Goal: Information Seeking & Learning: Compare options

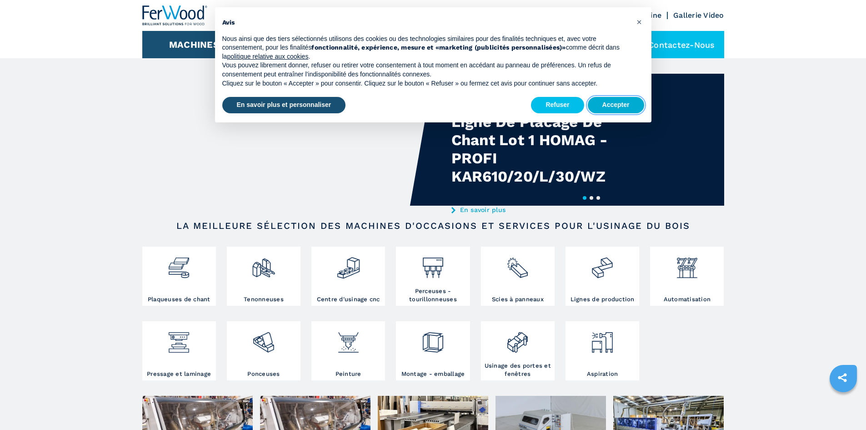
click at [617, 105] on button "Accepter" at bounding box center [616, 105] width 56 height 16
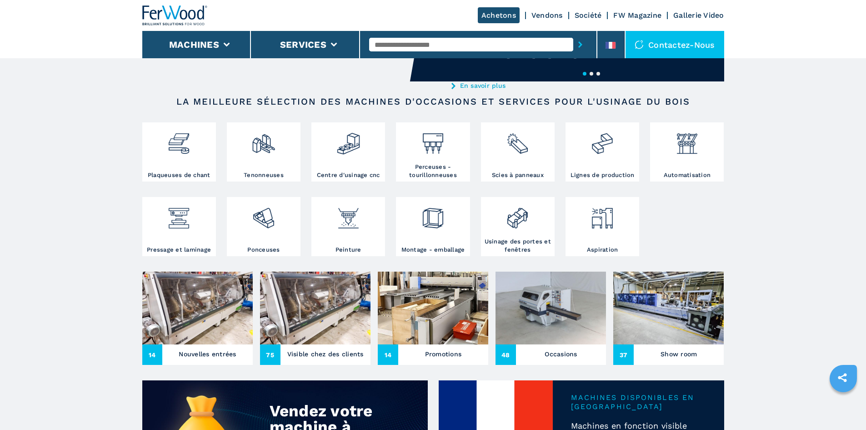
scroll to position [182, 0]
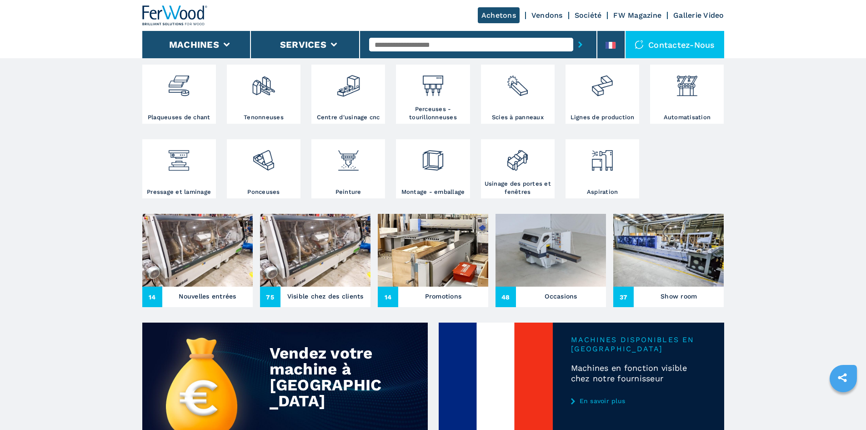
click at [209, 286] on img at bounding box center [197, 250] width 110 height 73
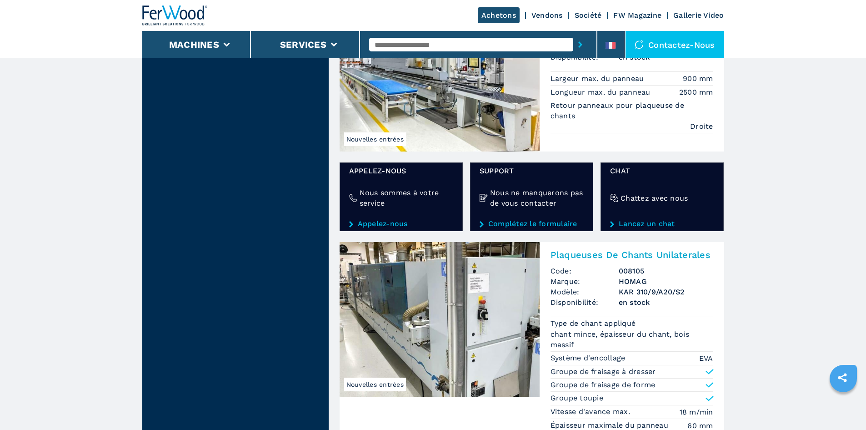
scroll to position [1455, 0]
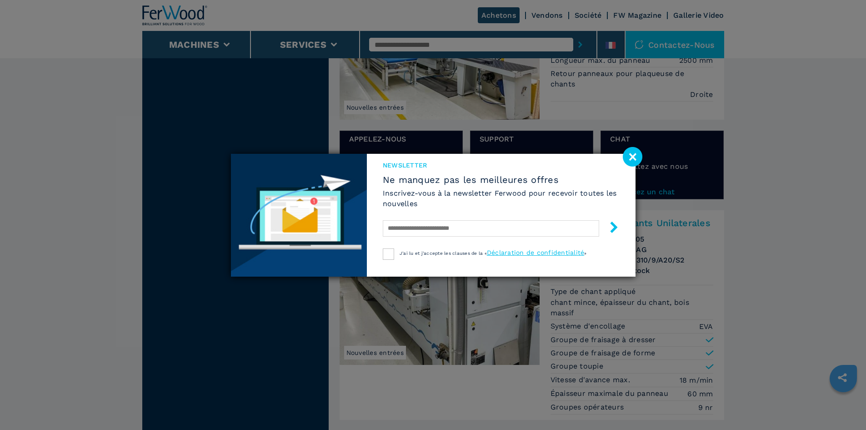
click at [633, 159] on image at bounding box center [633, 157] width 20 height 20
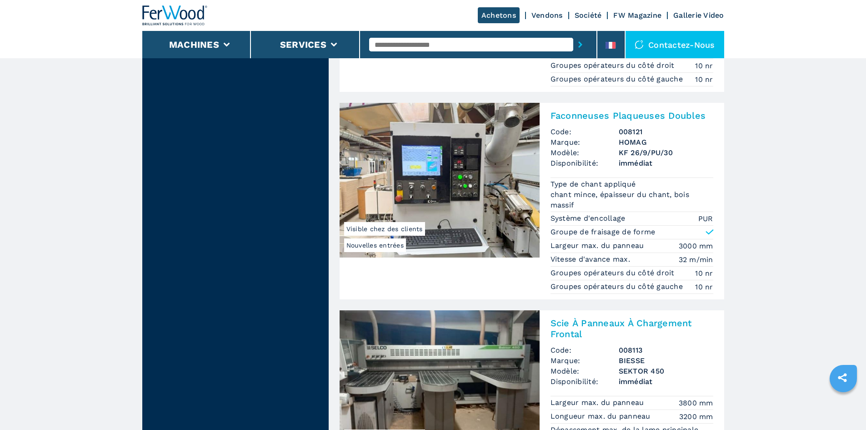
scroll to position [0, 0]
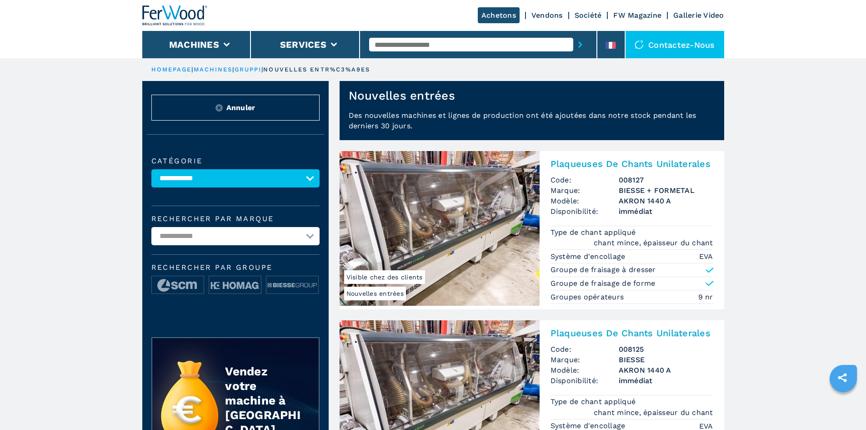
drag, startPoint x: 752, startPoint y: 277, endPoint x: 724, endPoint y: 58, distance: 221.4
click at [215, 53] on li "Machines" at bounding box center [196, 44] width 109 height 27
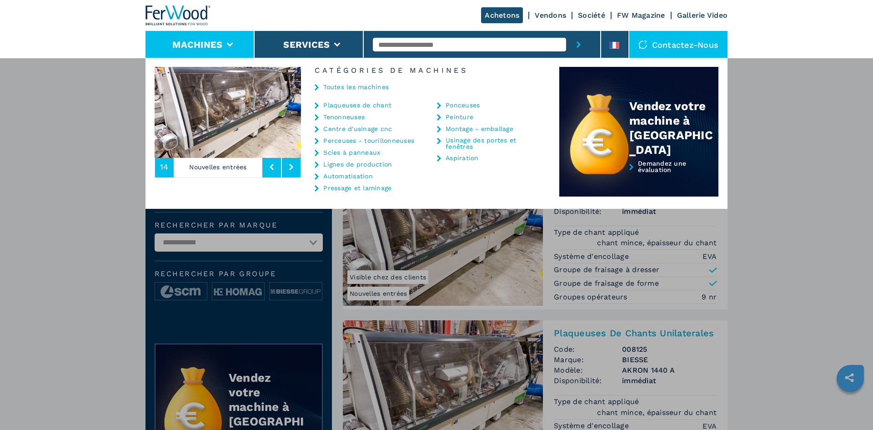
click at [357, 128] on link "Centre d'usinage cnc" at bounding box center [357, 128] width 69 height 6
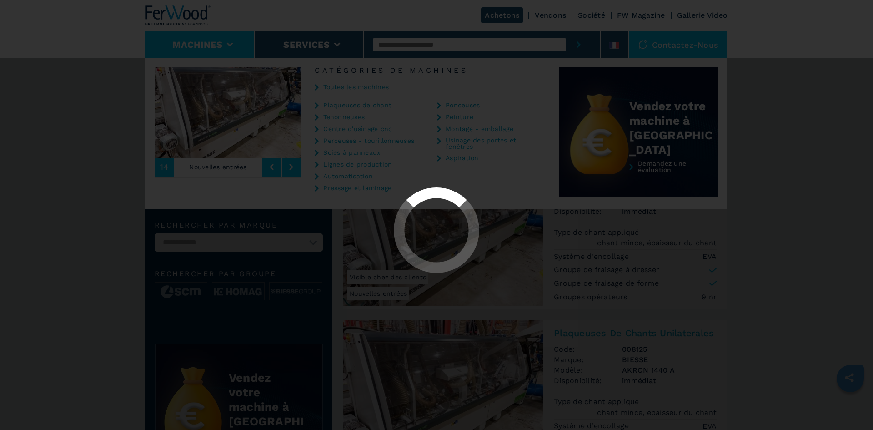
select select "**********"
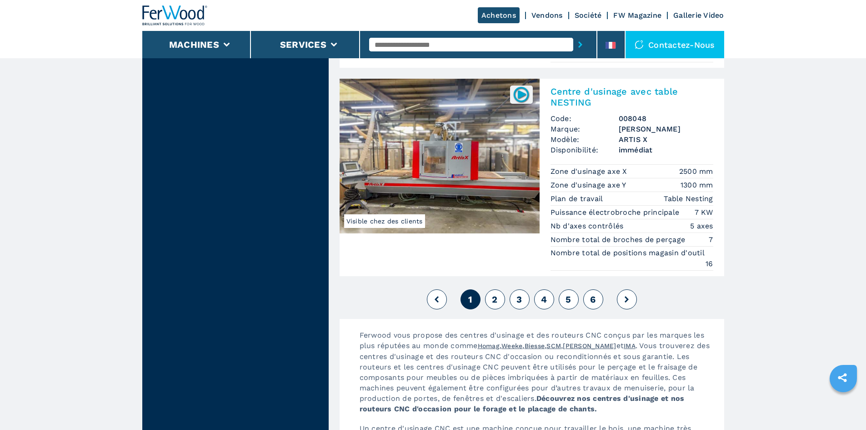
scroll to position [2318, 0]
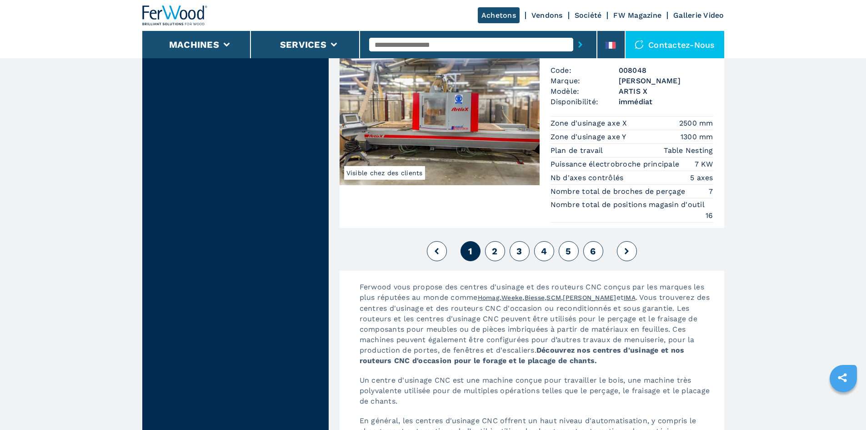
click at [497, 250] on span "2" at bounding box center [494, 250] width 5 height 11
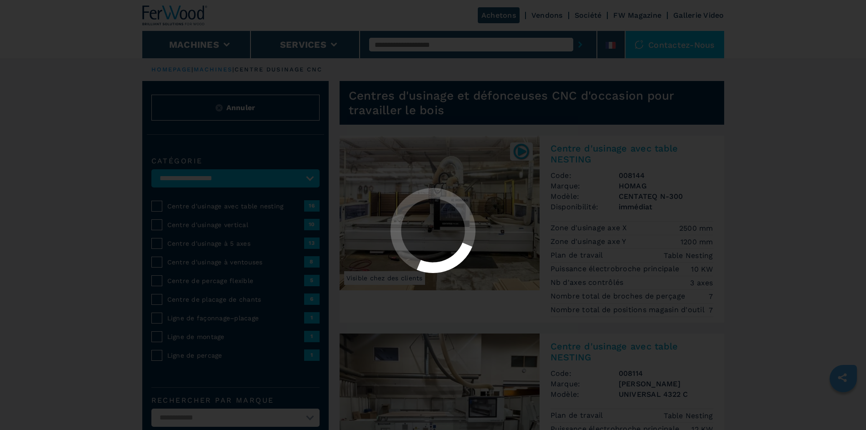
select select "**********"
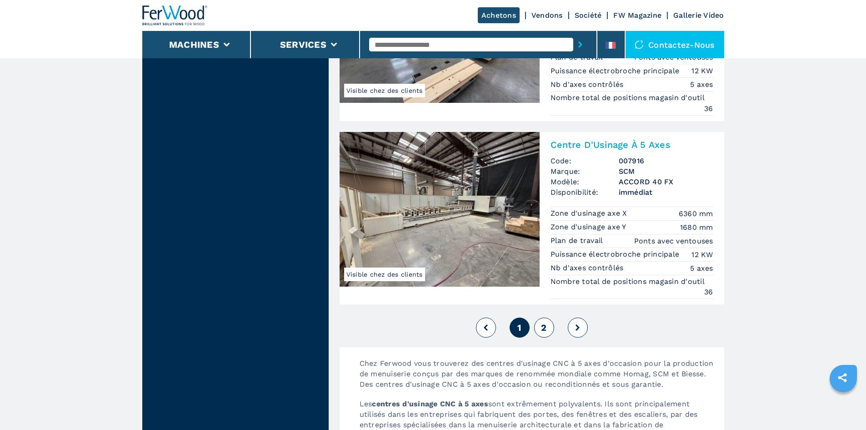
scroll to position [2245, 0]
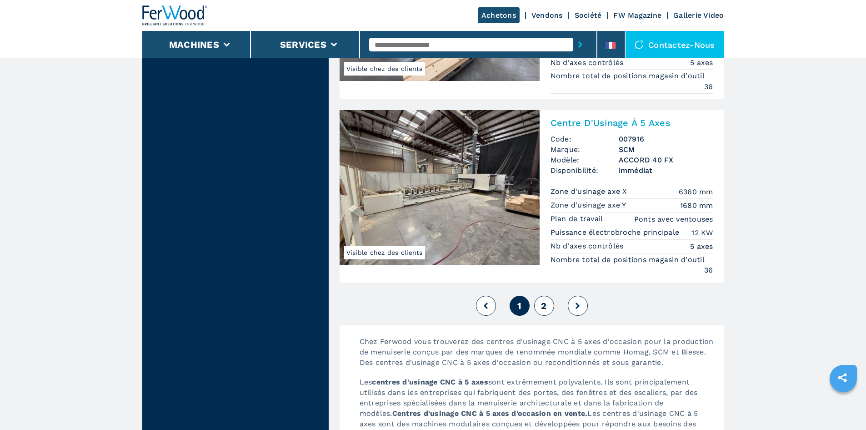
click at [545, 311] on span "2" at bounding box center [543, 305] width 5 height 11
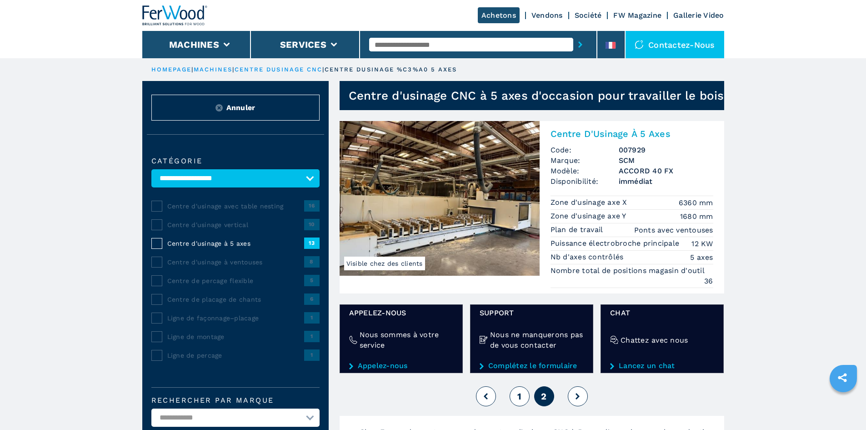
drag, startPoint x: 546, startPoint y: 225, endPoint x: 444, endPoint y: 86, distance: 172.3
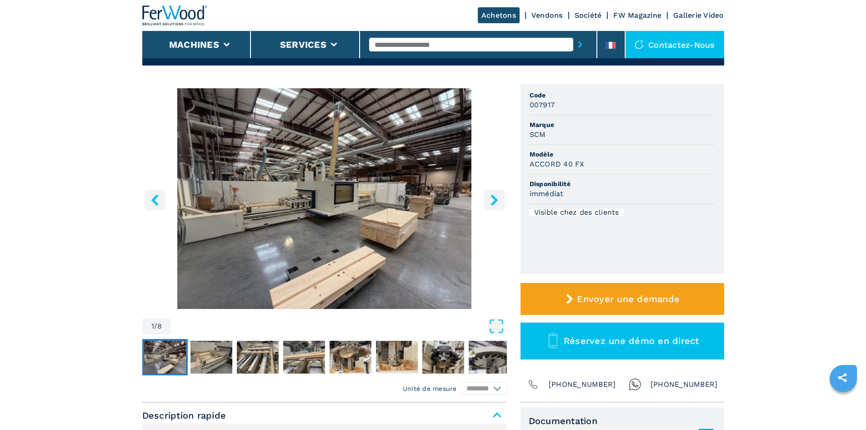
scroll to position [227, 0]
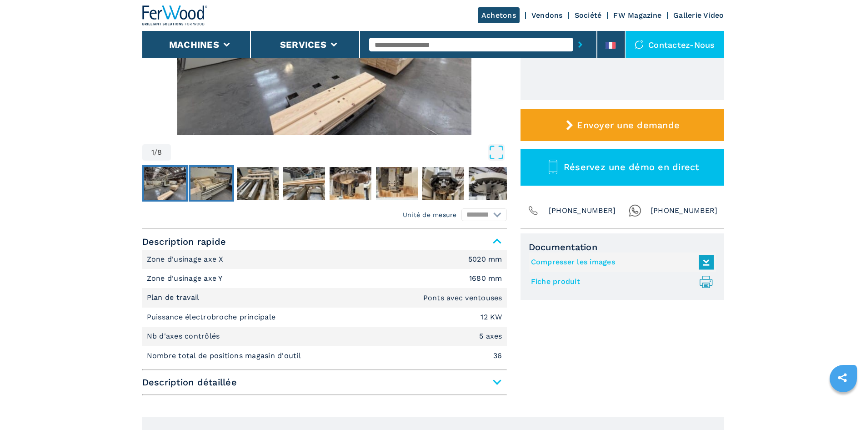
click at [217, 189] on img "Go to Slide 2" at bounding box center [211, 183] width 42 height 33
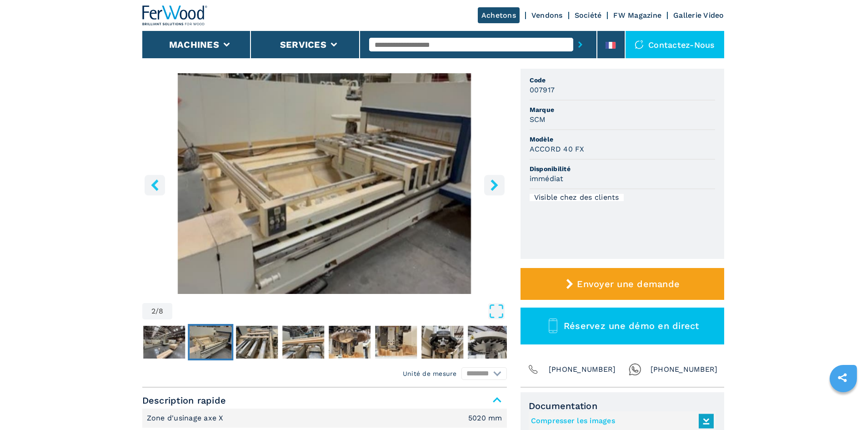
scroll to position [45, 0]
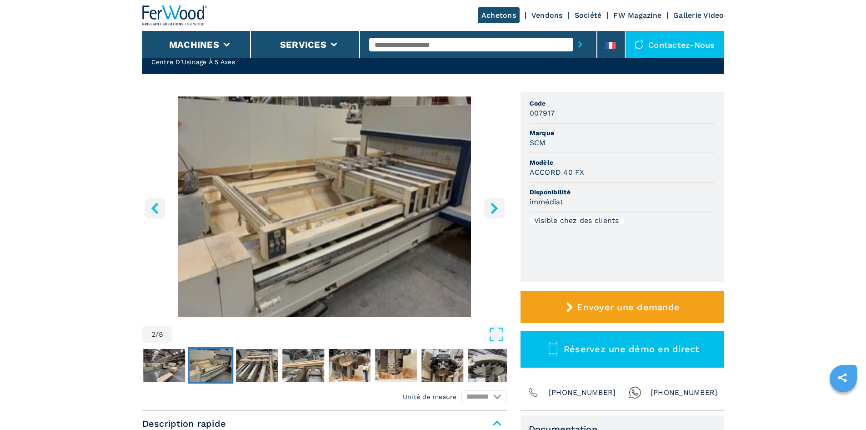
click at [333, 171] on img "Go to Slide 2" at bounding box center [324, 206] width 365 height 220
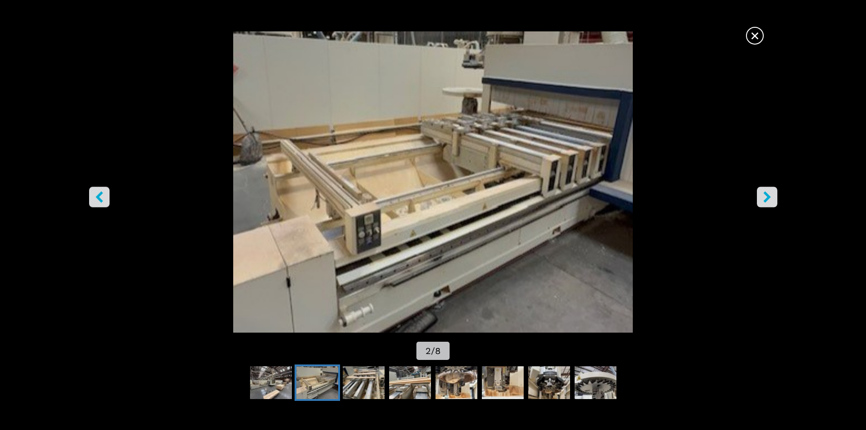
click at [766, 194] on icon "right-button" at bounding box center [766, 196] width 7 height 11
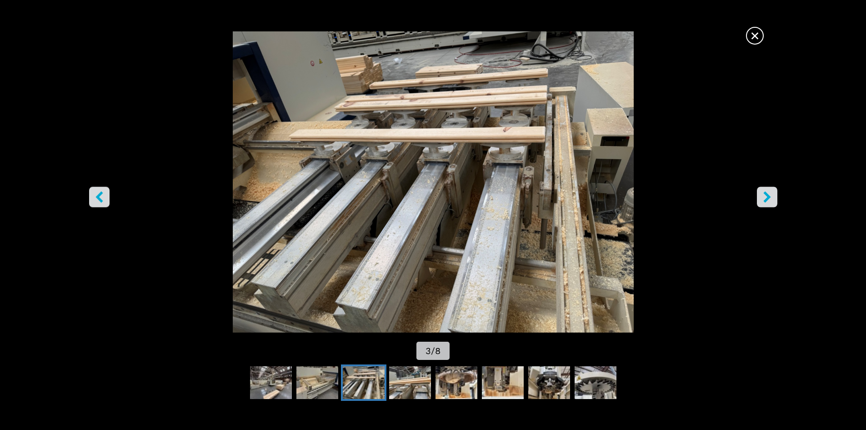
click at [766, 194] on icon "right-button" at bounding box center [766, 196] width 7 height 11
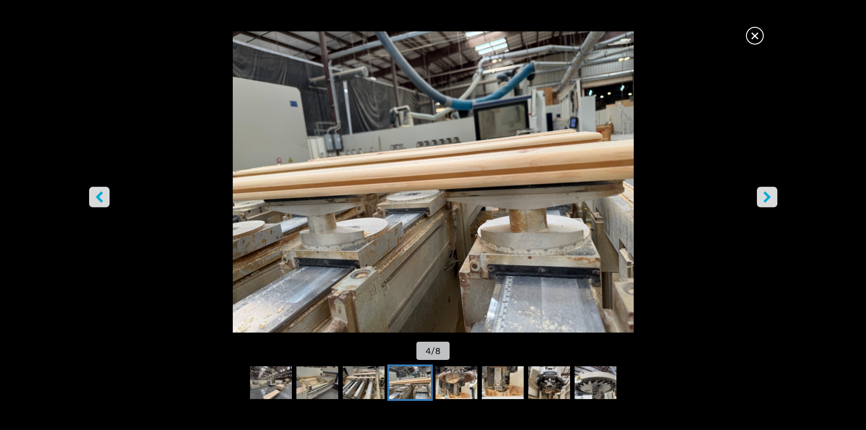
click at [766, 194] on icon "right-button" at bounding box center [766, 196] width 7 height 11
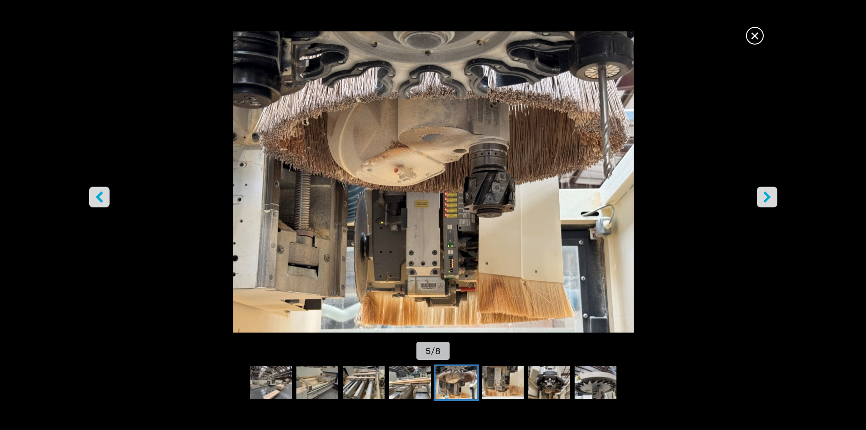
click at [766, 194] on icon "right-button" at bounding box center [766, 196] width 7 height 11
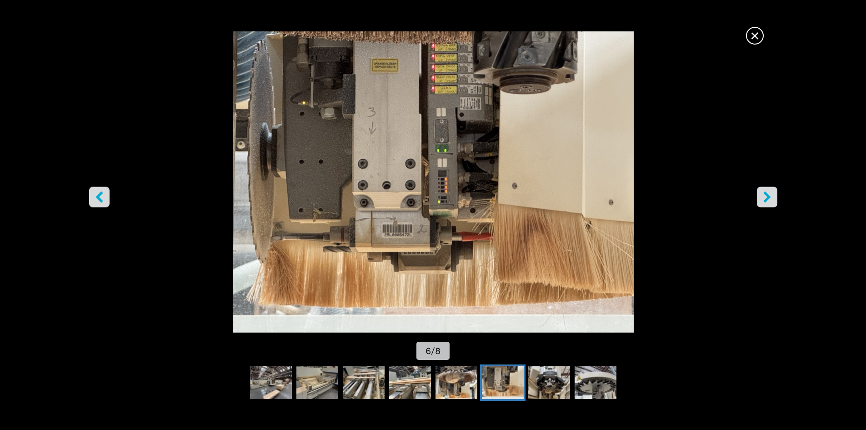
click at [766, 194] on icon "right-button" at bounding box center [766, 196] width 7 height 11
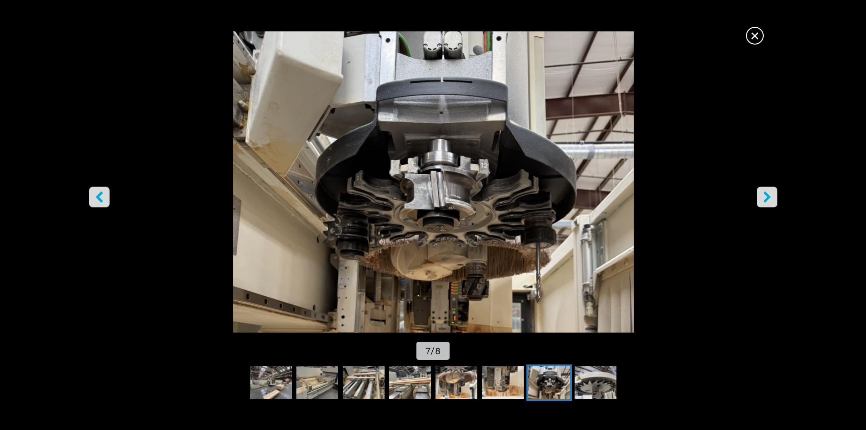
click at [766, 194] on icon "right-button" at bounding box center [766, 196] width 7 height 11
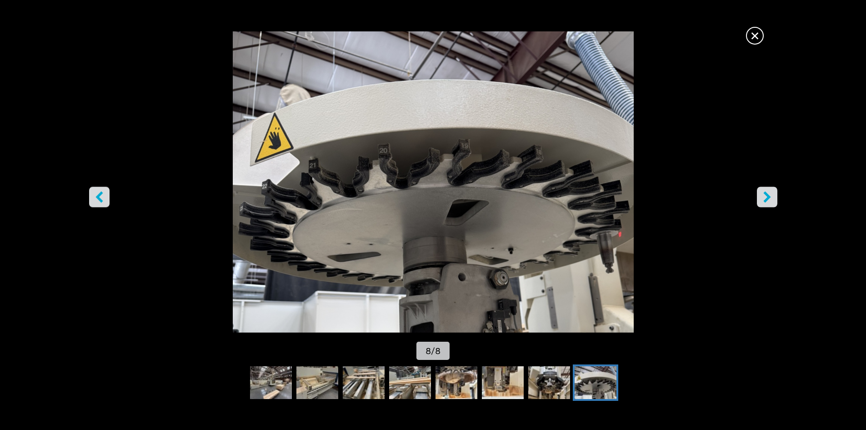
click at [103, 191] on icon "left-button" at bounding box center [99, 196] width 11 height 11
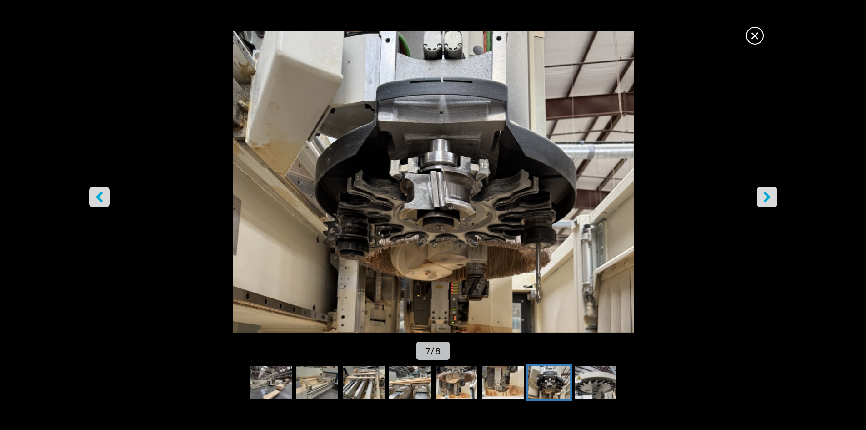
click at [767, 192] on icon "right-button" at bounding box center [766, 196] width 11 height 11
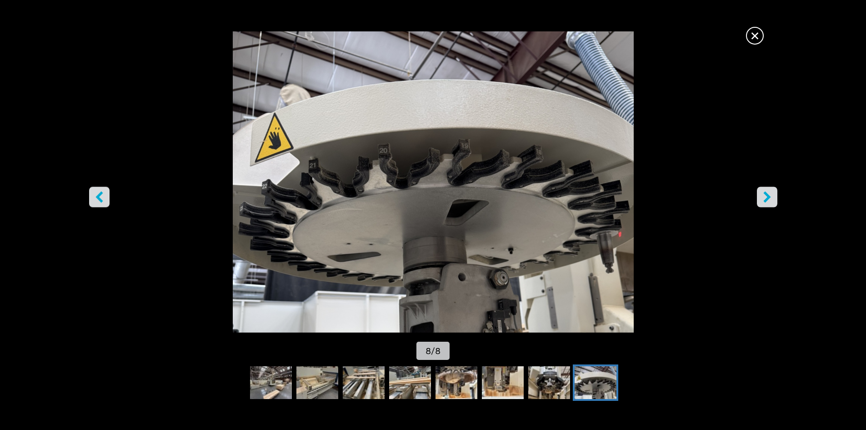
click at [767, 192] on icon "right-button" at bounding box center [766, 196] width 11 height 11
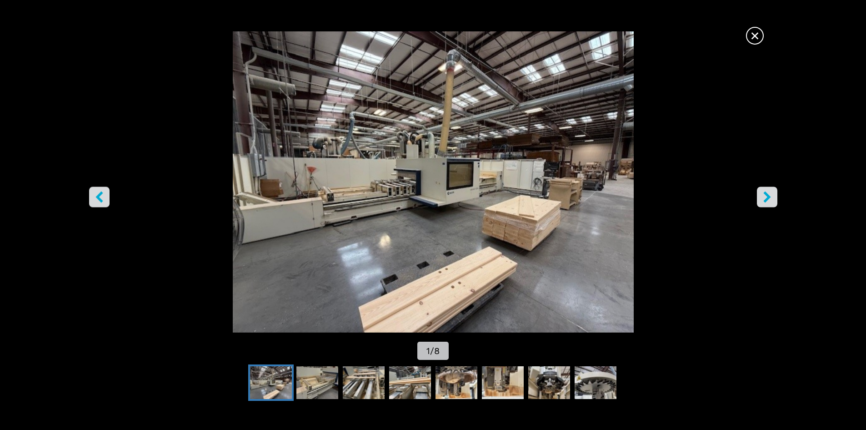
click at [767, 192] on icon "right-button" at bounding box center [766, 196] width 11 height 11
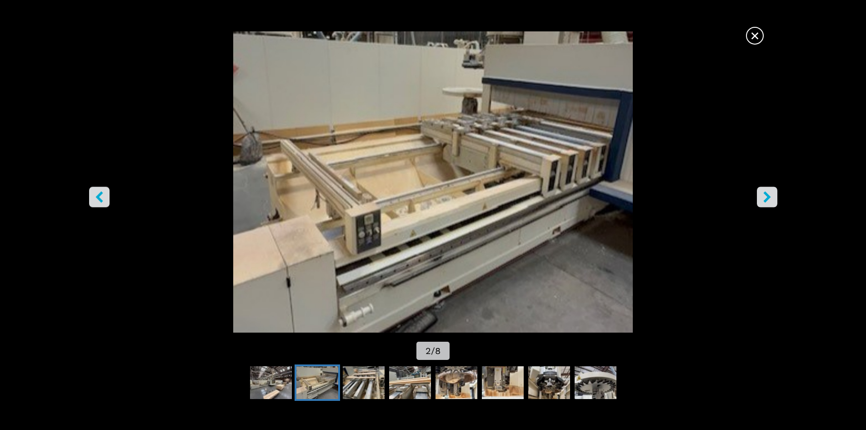
click at [758, 39] on span "×" at bounding box center [755, 34] width 16 height 16
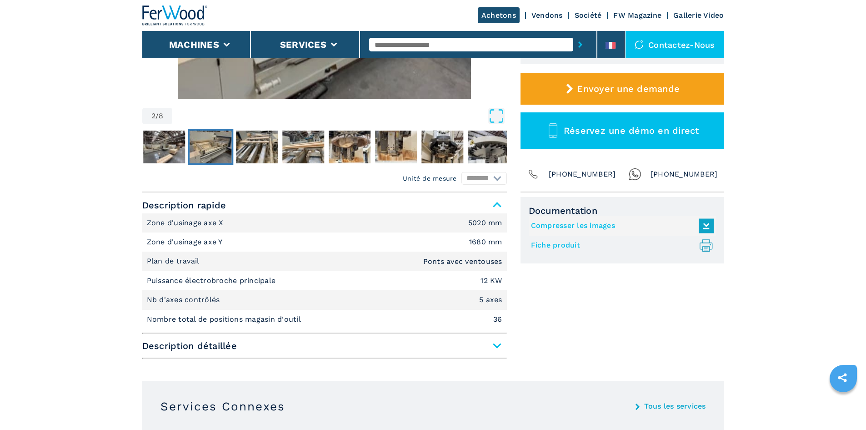
scroll to position [273, 0]
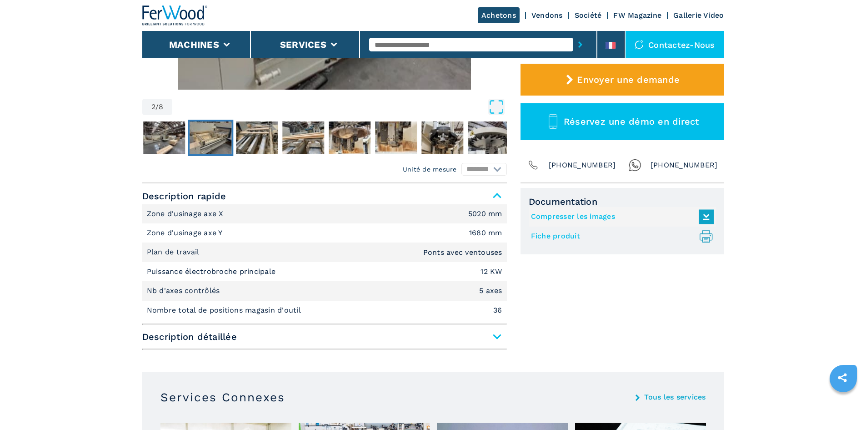
click at [246, 335] on span "Description détaillée" at bounding box center [324, 336] width 365 height 16
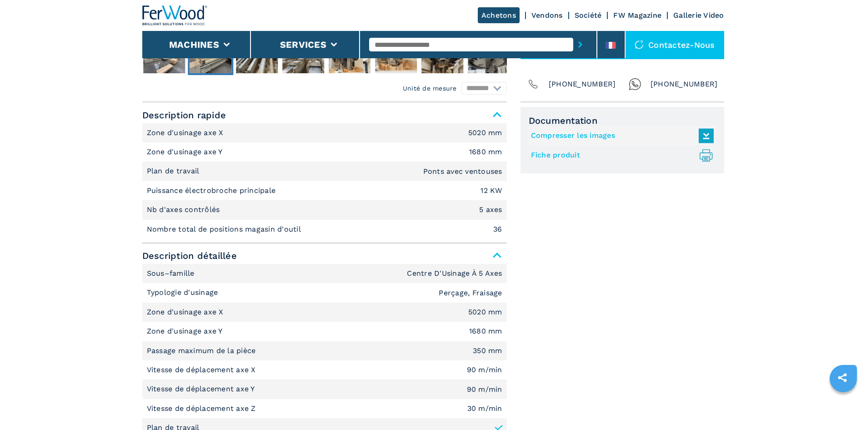
scroll to position [0, 0]
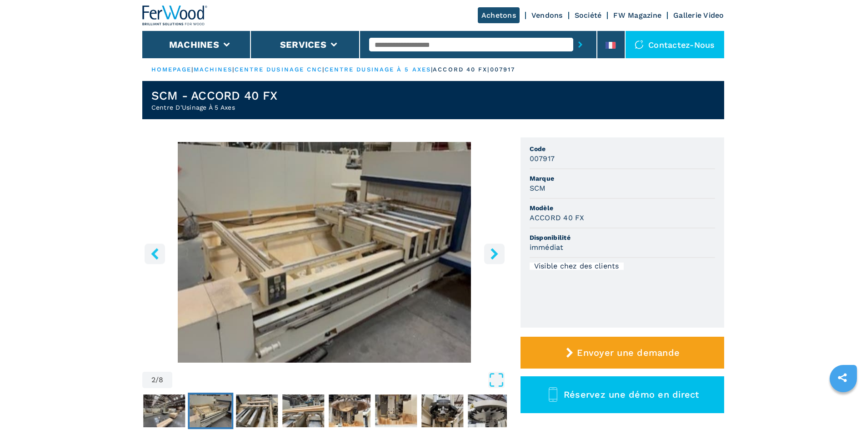
drag, startPoint x: 774, startPoint y: 323, endPoint x: 743, endPoint y: 156, distance: 169.7
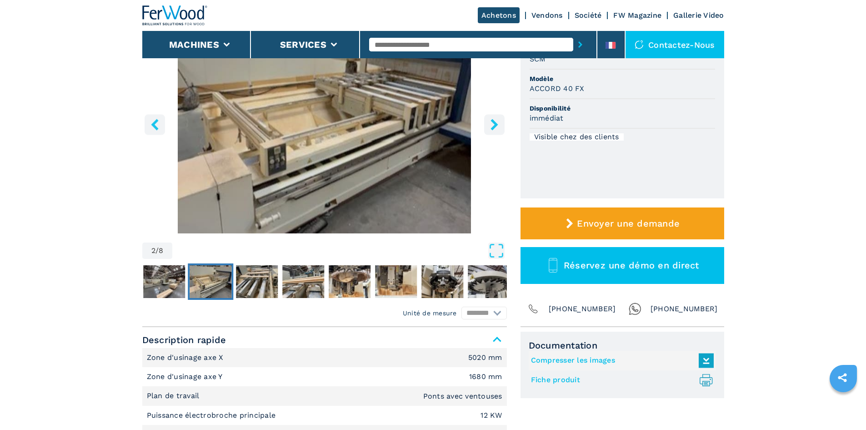
scroll to position [136, 0]
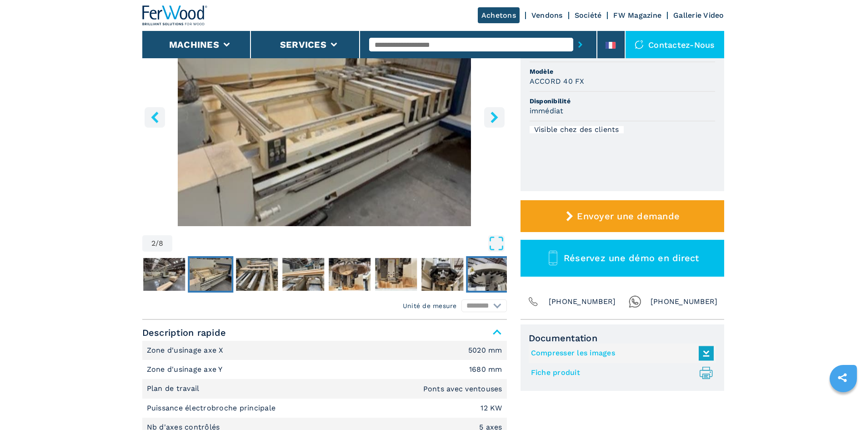
click at [491, 278] on img "Go to Slide 8" at bounding box center [489, 274] width 42 height 33
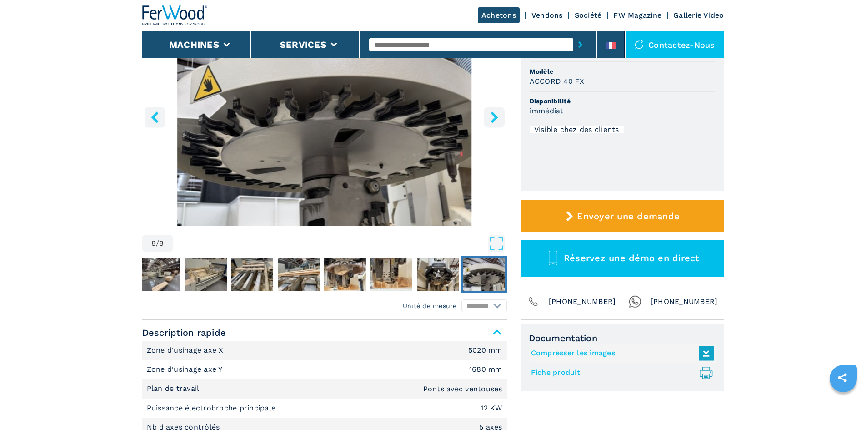
click at [490, 277] on img "Go to Slide 8" at bounding box center [484, 274] width 42 height 33
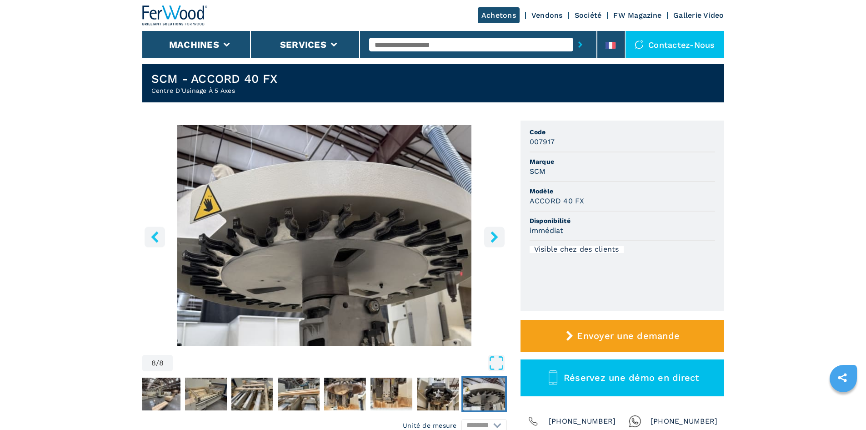
scroll to position [0, 0]
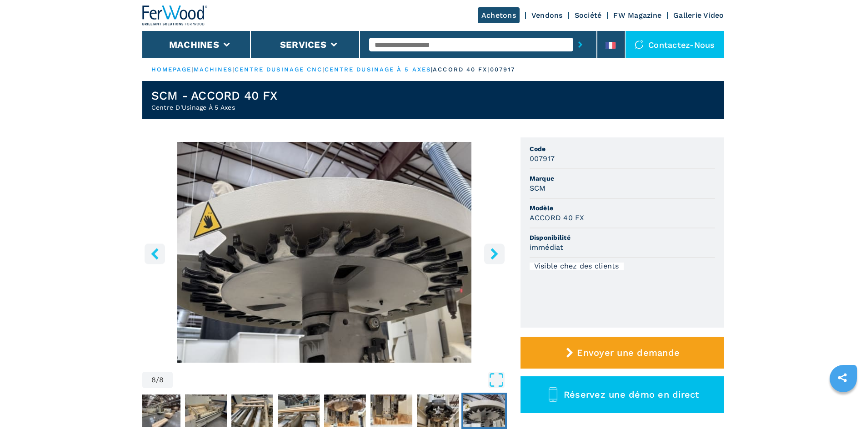
click at [496, 254] on icon "right-button" at bounding box center [493, 253] width 7 height 11
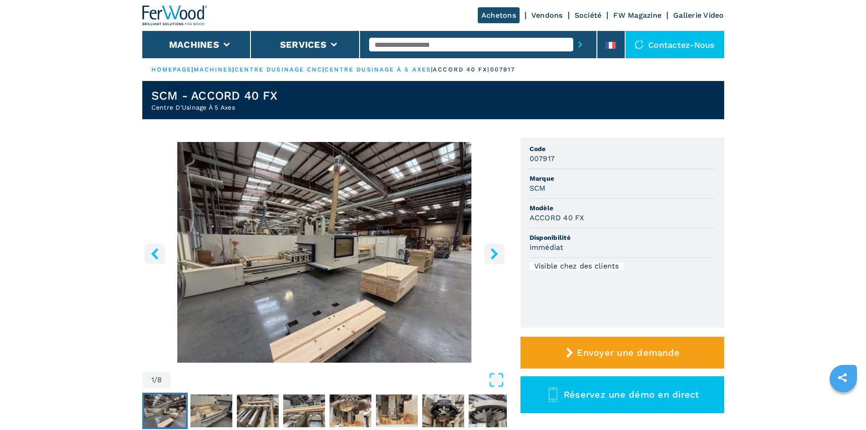
click at [496, 254] on icon "right-button" at bounding box center [493, 253] width 7 height 11
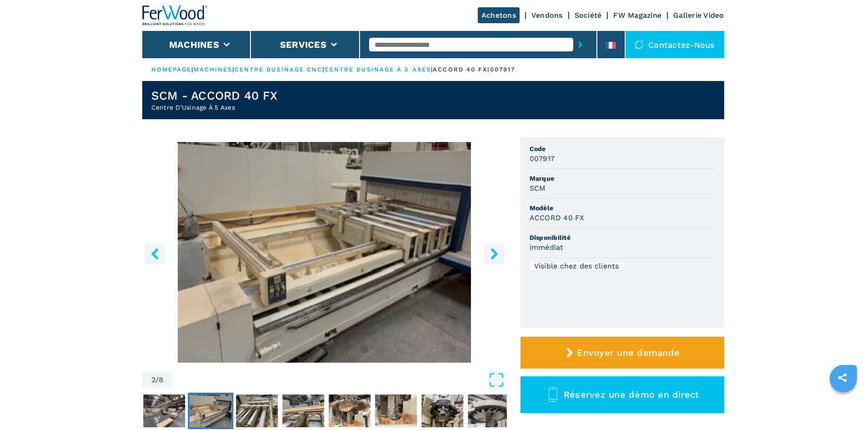
click at [496, 254] on icon "right-button" at bounding box center [493, 253] width 7 height 11
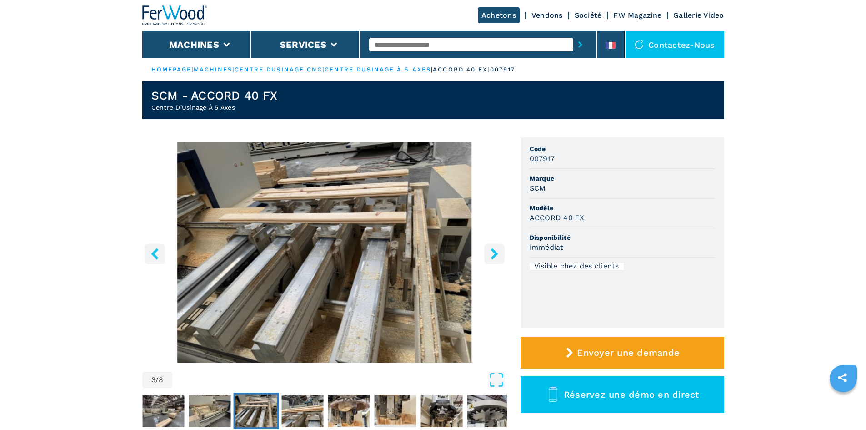
click at [496, 254] on icon "right-button" at bounding box center [493, 253] width 7 height 11
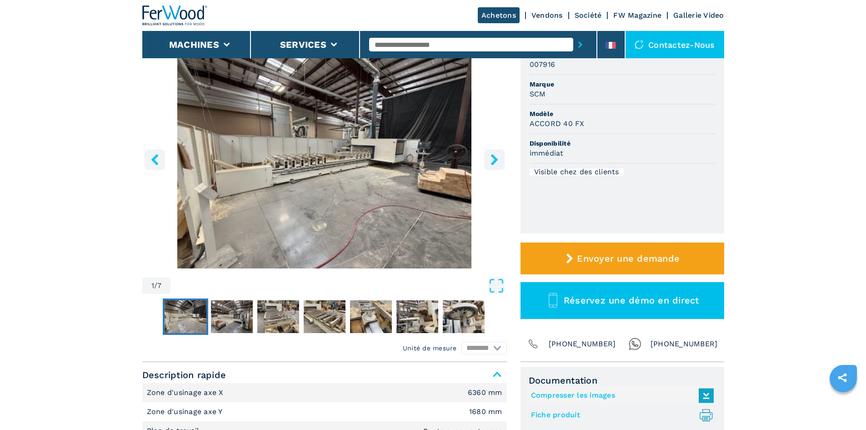
scroll to position [91, 0]
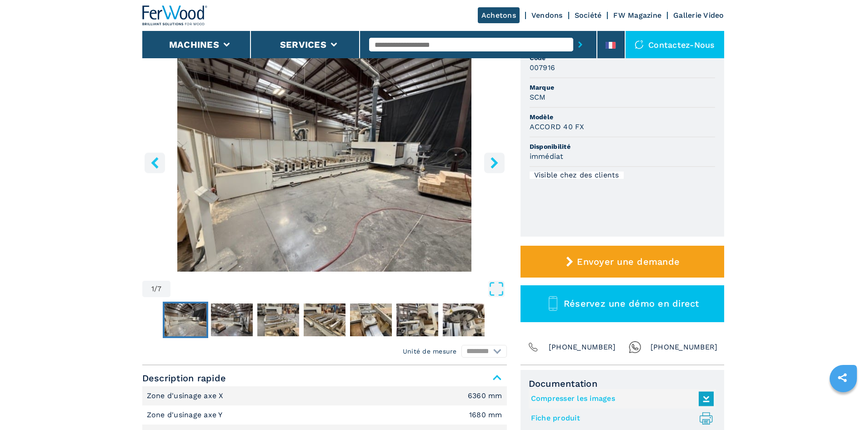
click at [495, 160] on icon "right-button" at bounding box center [493, 162] width 7 height 11
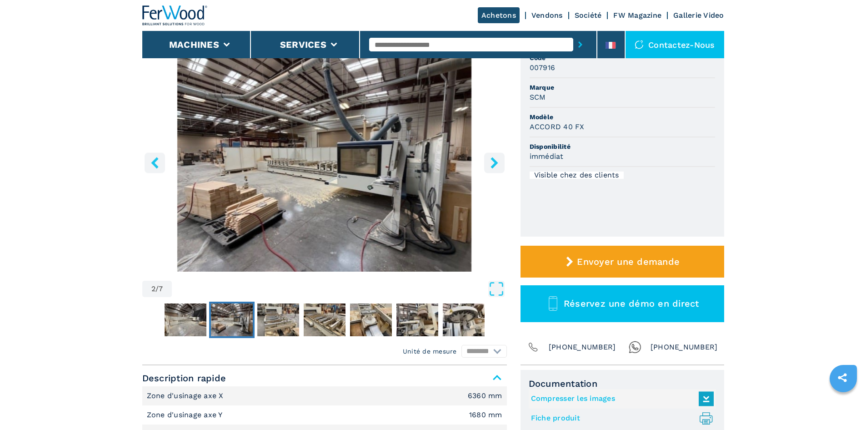
click at [495, 160] on icon "right-button" at bounding box center [493, 162] width 7 height 11
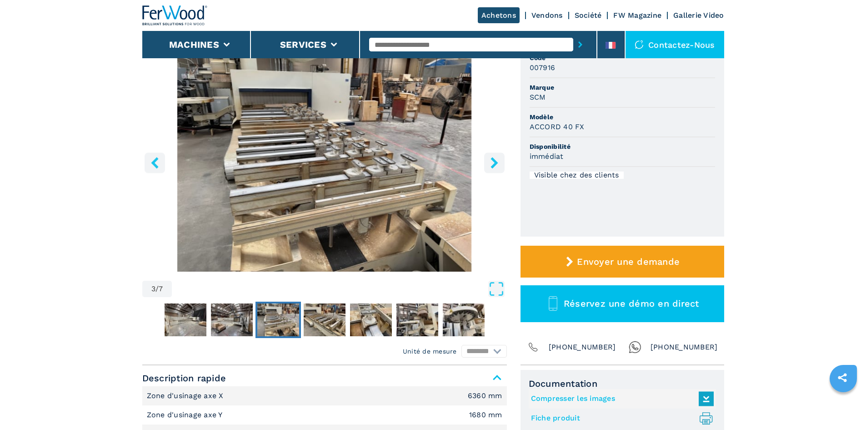
click at [495, 160] on icon "right-button" at bounding box center [493, 162] width 7 height 11
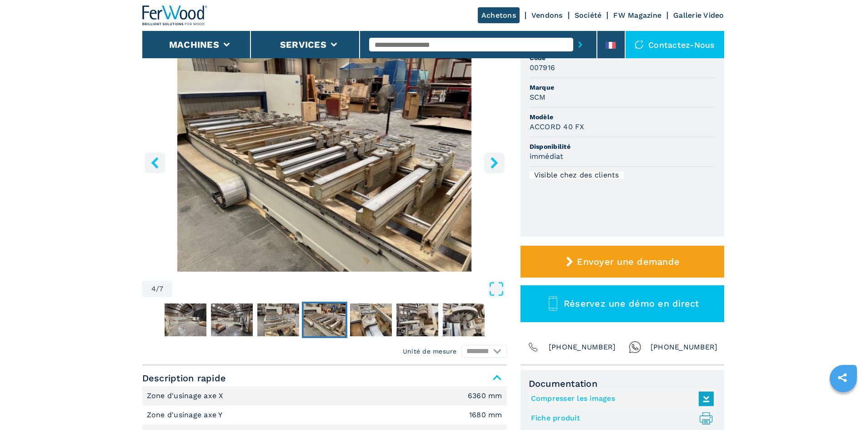
click at [495, 160] on icon "right-button" at bounding box center [493, 162] width 7 height 11
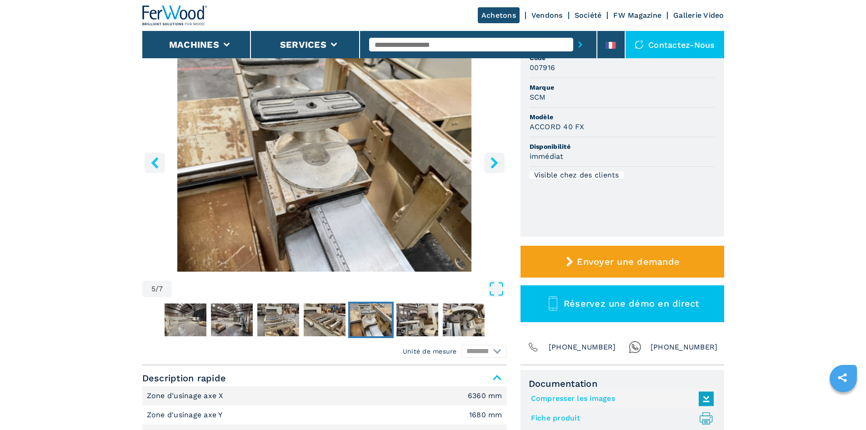
click at [495, 160] on icon "right-button" at bounding box center [493, 162] width 7 height 11
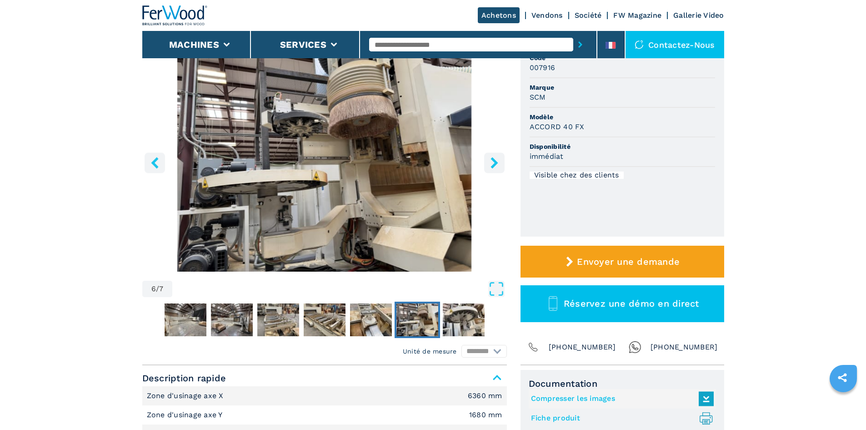
click at [495, 160] on icon "right-button" at bounding box center [493, 162] width 7 height 11
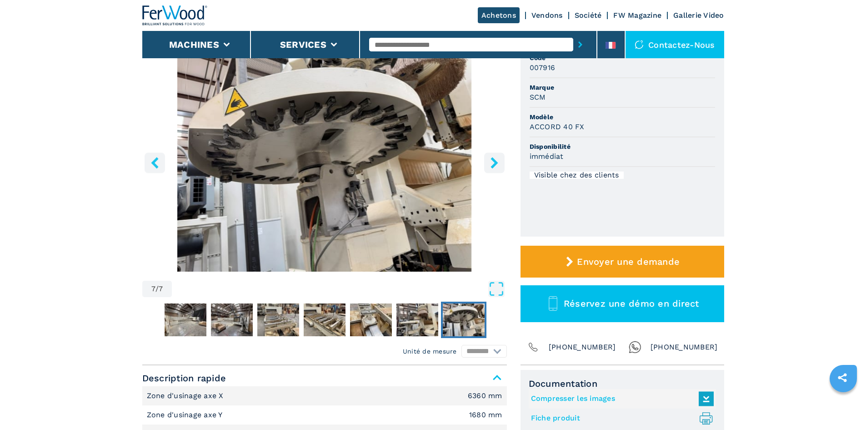
click at [495, 160] on icon "right-button" at bounding box center [493, 162] width 7 height 11
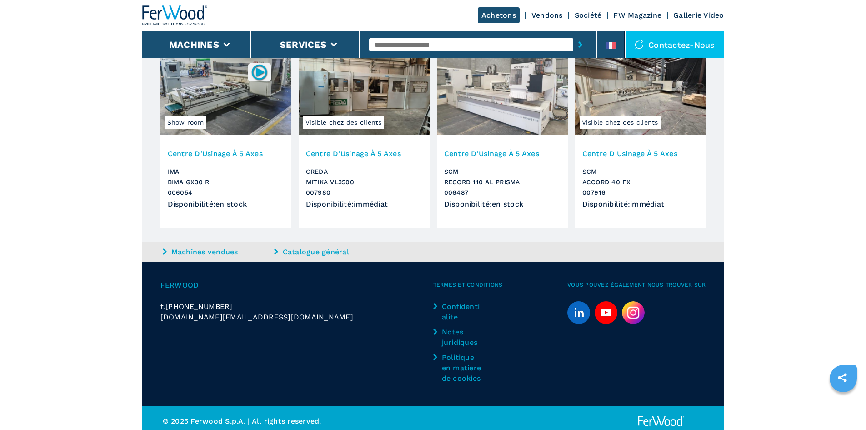
scroll to position [995, 0]
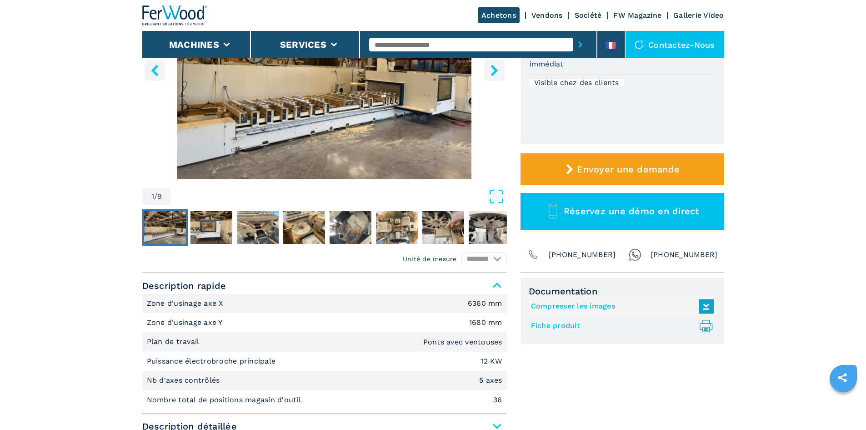
scroll to position [227, 0]
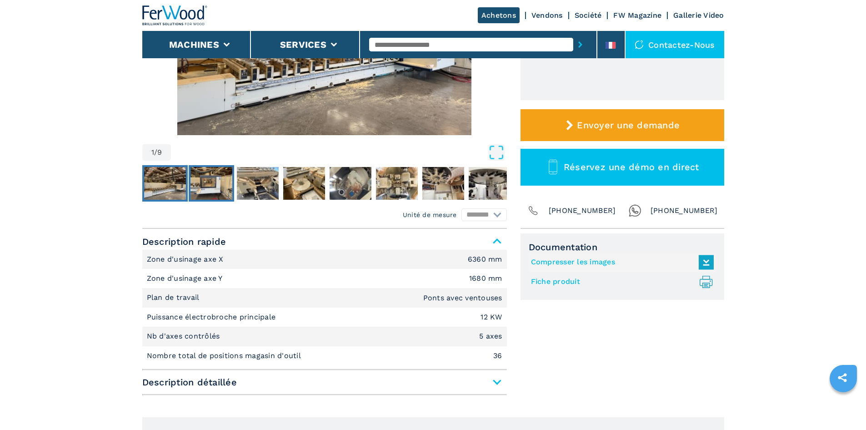
click at [199, 185] on img "Go to Slide 2" at bounding box center [211, 183] width 42 height 33
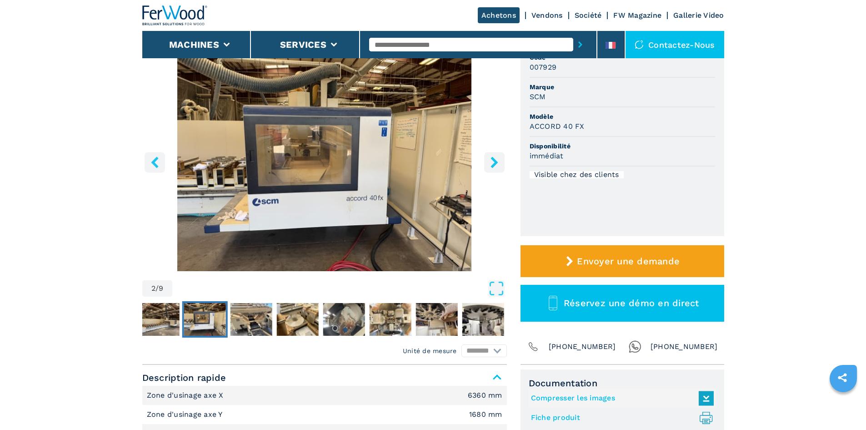
scroll to position [91, 0]
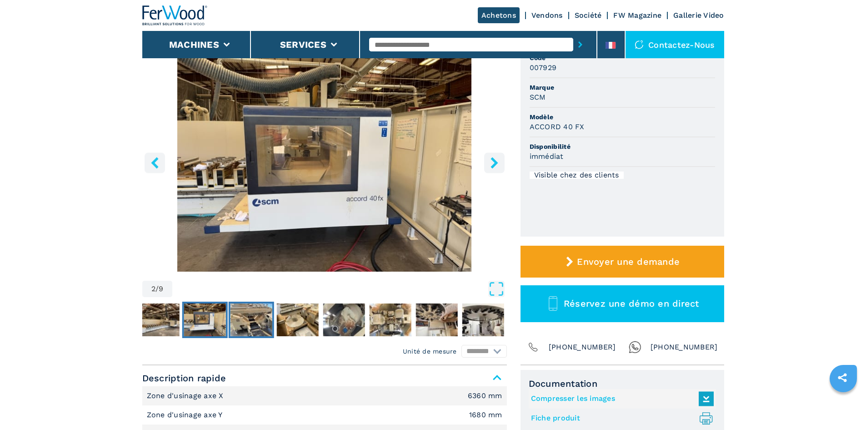
click at [252, 314] on img "Go to Slide 3" at bounding box center [251, 319] width 42 height 33
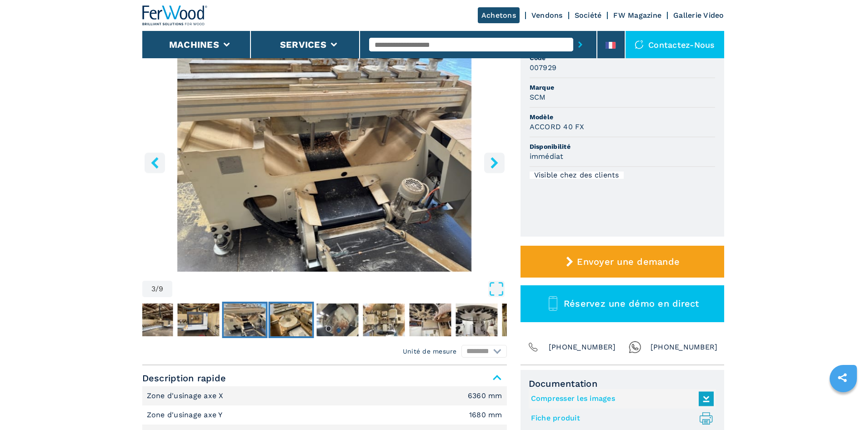
click at [292, 315] on img "Go to Slide 4" at bounding box center [291, 319] width 42 height 33
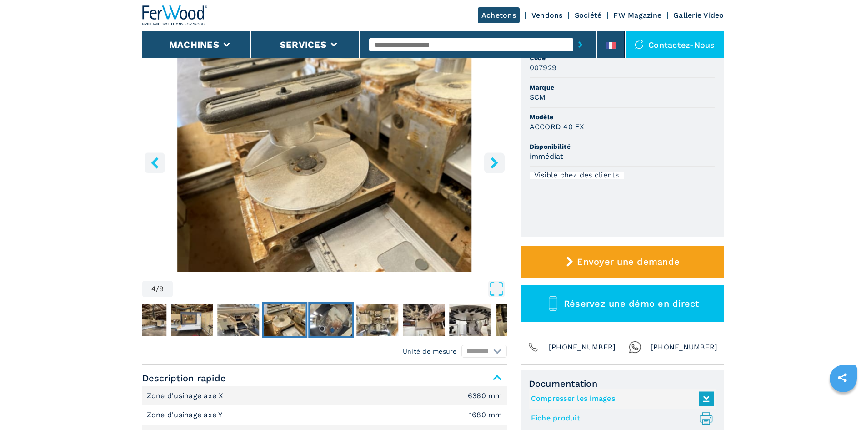
click at [325, 313] on img "Go to Slide 5" at bounding box center [331, 319] width 42 height 33
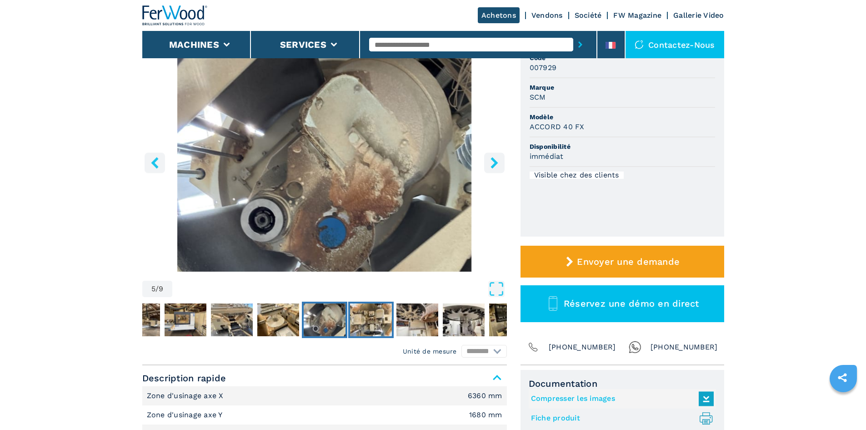
click at [367, 311] on img "Go to Slide 6" at bounding box center [371, 319] width 42 height 33
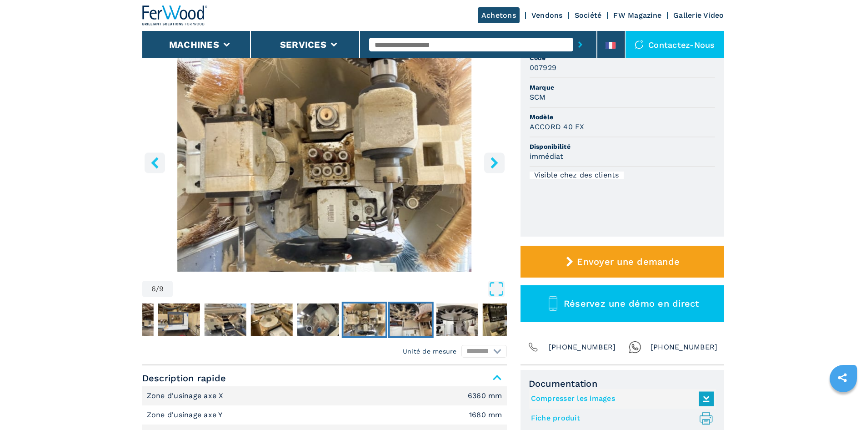
click at [423, 317] on img "Go to Slide 7" at bounding box center [411, 319] width 42 height 33
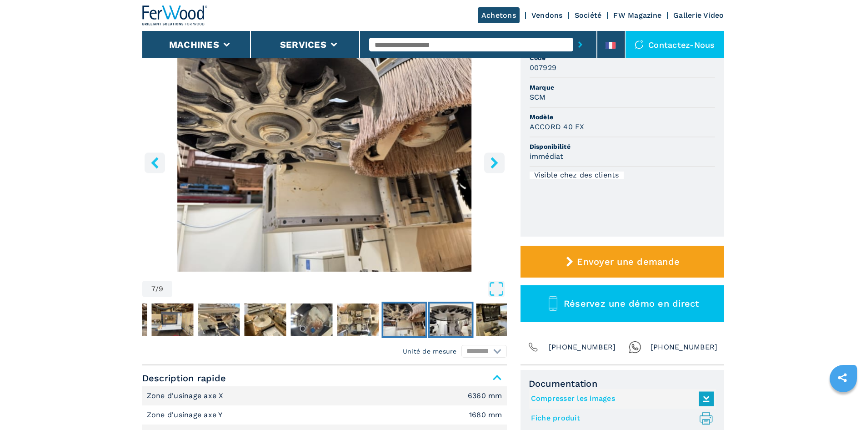
click at [452, 318] on img "Go to Slide 8" at bounding box center [451, 319] width 42 height 33
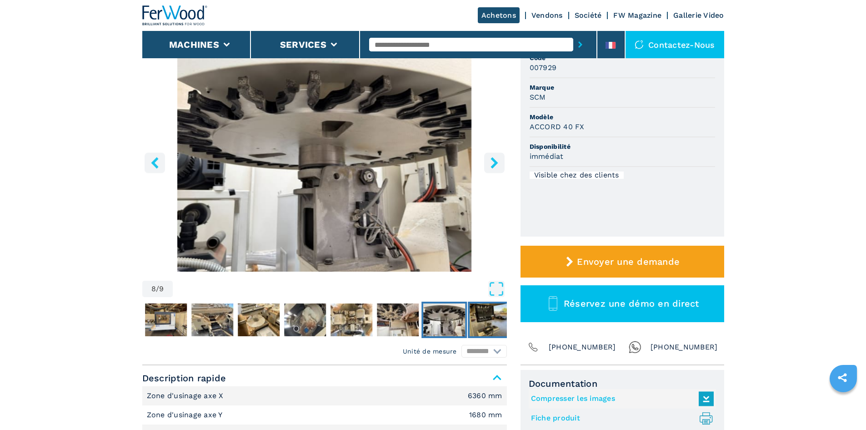
click at [482, 315] on img "Go to Slide 9" at bounding box center [491, 319] width 42 height 33
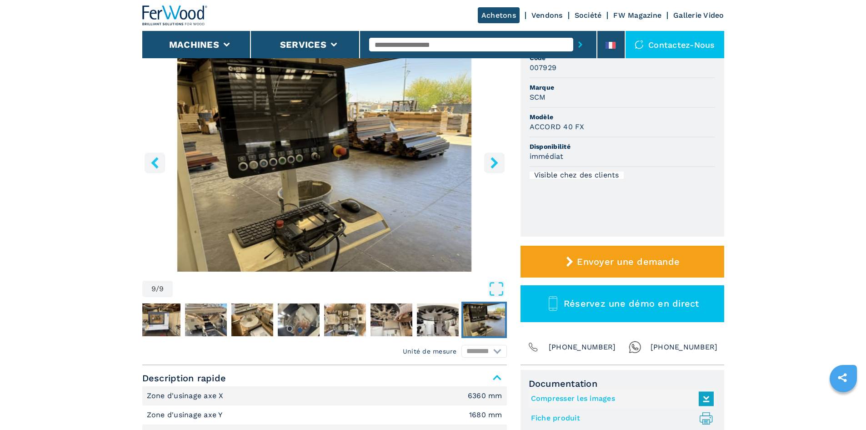
click at [495, 165] on icon "right-button" at bounding box center [493, 162] width 7 height 11
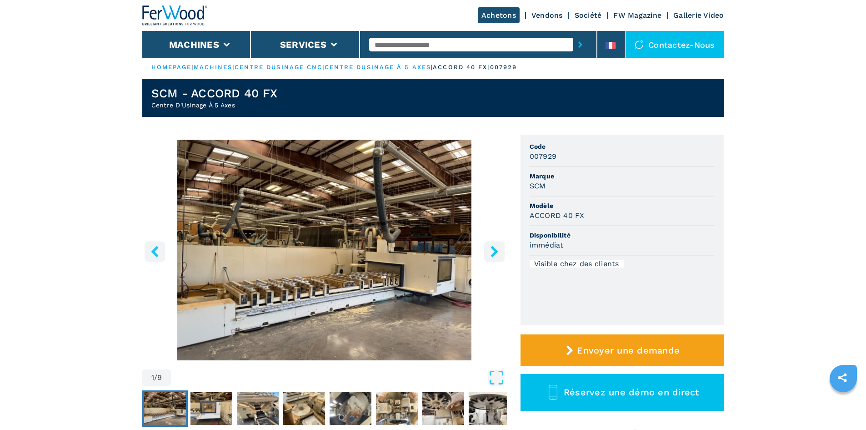
scroll to position [0, 0]
